Goal: Transaction & Acquisition: Purchase product/service

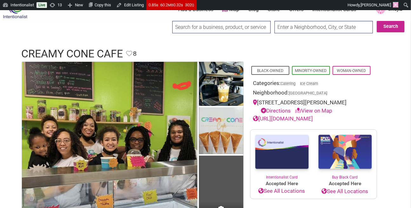
scroll to position [11, 0]
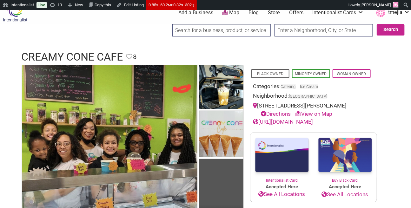
click at [195, 30] on input "search" at bounding box center [221, 30] width 98 height 12
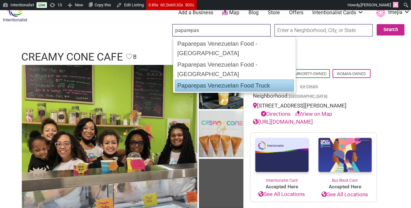
click at [214, 80] on div "Paparepas Venezuelan Food Truck" at bounding box center [234, 86] width 119 height 12
type input "Paparepas Venezuelan Food Truck"
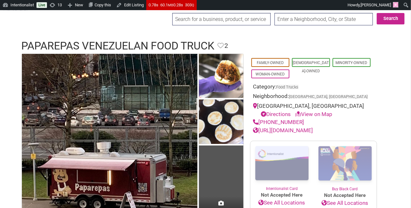
scroll to position [18, 0]
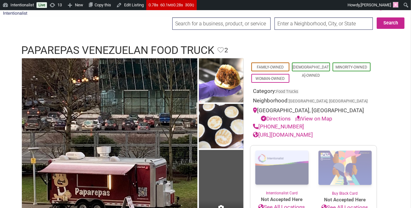
click at [224, 27] on input "search" at bounding box center [221, 23] width 98 height 12
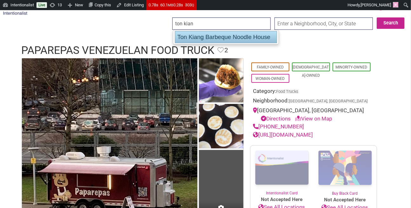
click at [225, 35] on div "Ton Kiang Barbeque Noodle House" at bounding box center [226, 37] width 102 height 12
type input "Ton Kiang Barbeque Noodle House"
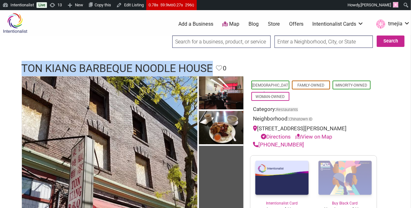
drag, startPoint x: 215, startPoint y: 67, endPoint x: 23, endPoint y: 66, distance: 192.5
click at [22, 65] on h1 "Ton Kiang Barbeque Noodle House" at bounding box center [117, 68] width 191 height 15
copy h1 "Ton Kiang Barbeque Noodle House"
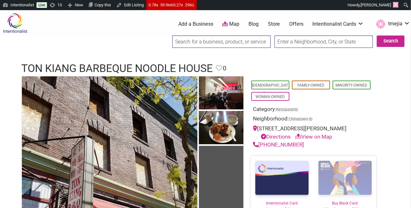
click at [248, 66] on header "Ton Kiang Barbeque Noodle House Favorite Favorite 0 Feature Listing" at bounding box center [206, 68] width 368 height 15
click at [216, 41] on input "search" at bounding box center [221, 42] width 98 height 12
type input "cafe calaveras"
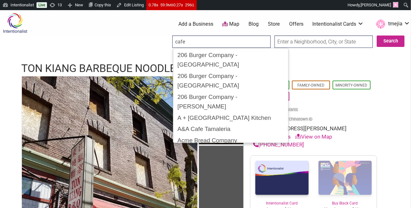
type input "cafe"
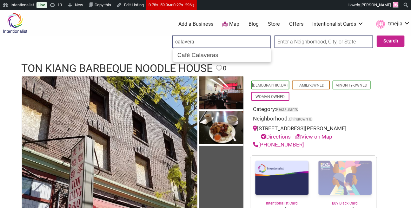
type input "Café Calaveras"
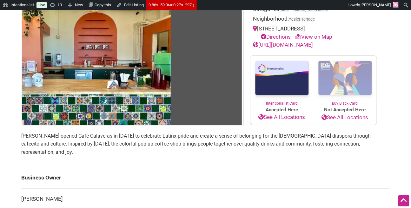
scroll to position [61, 0]
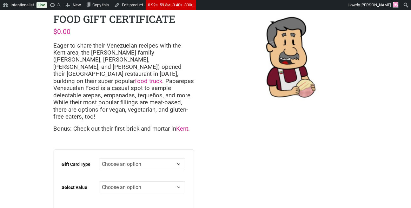
scroll to position [66, 0]
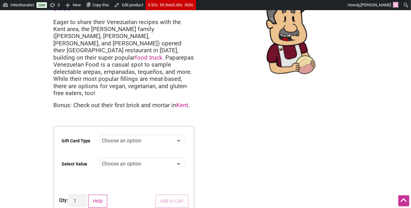
click at [158, 134] on select "Choose an option Digital" at bounding box center [142, 140] width 86 height 12
click at [144, 158] on select "Choose an option $25" at bounding box center [142, 164] width 86 height 12
